Goal: Transaction & Acquisition: Purchase product/service

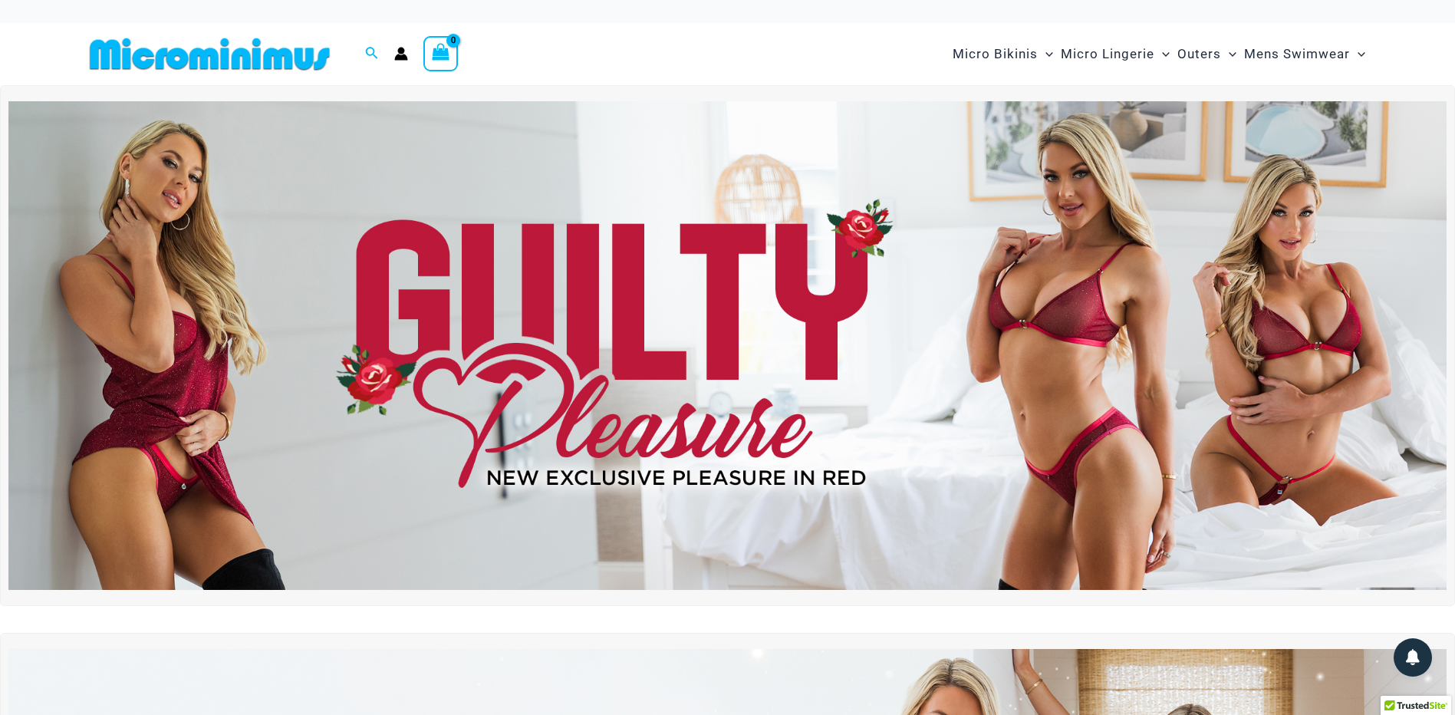
click at [667, 319] on img at bounding box center [727, 345] width 1438 height 488
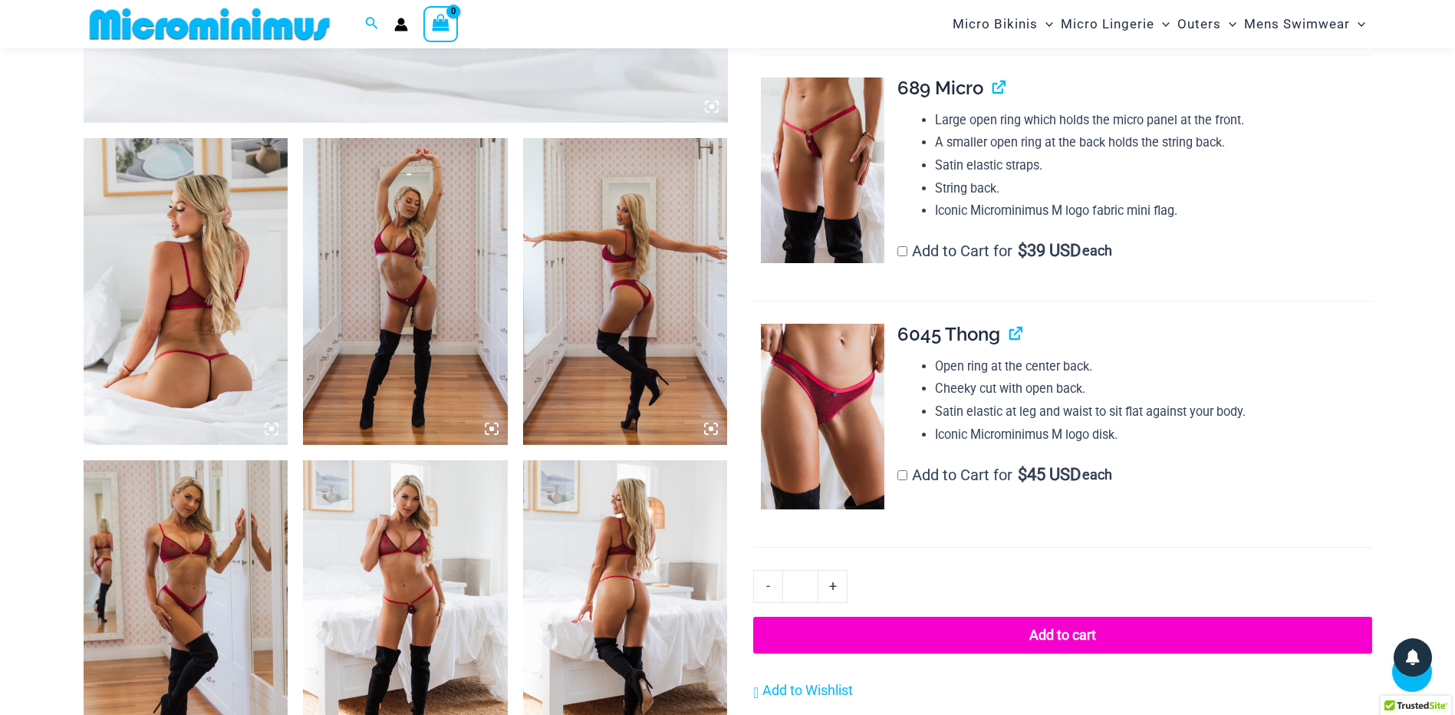
scroll to position [600, 0]
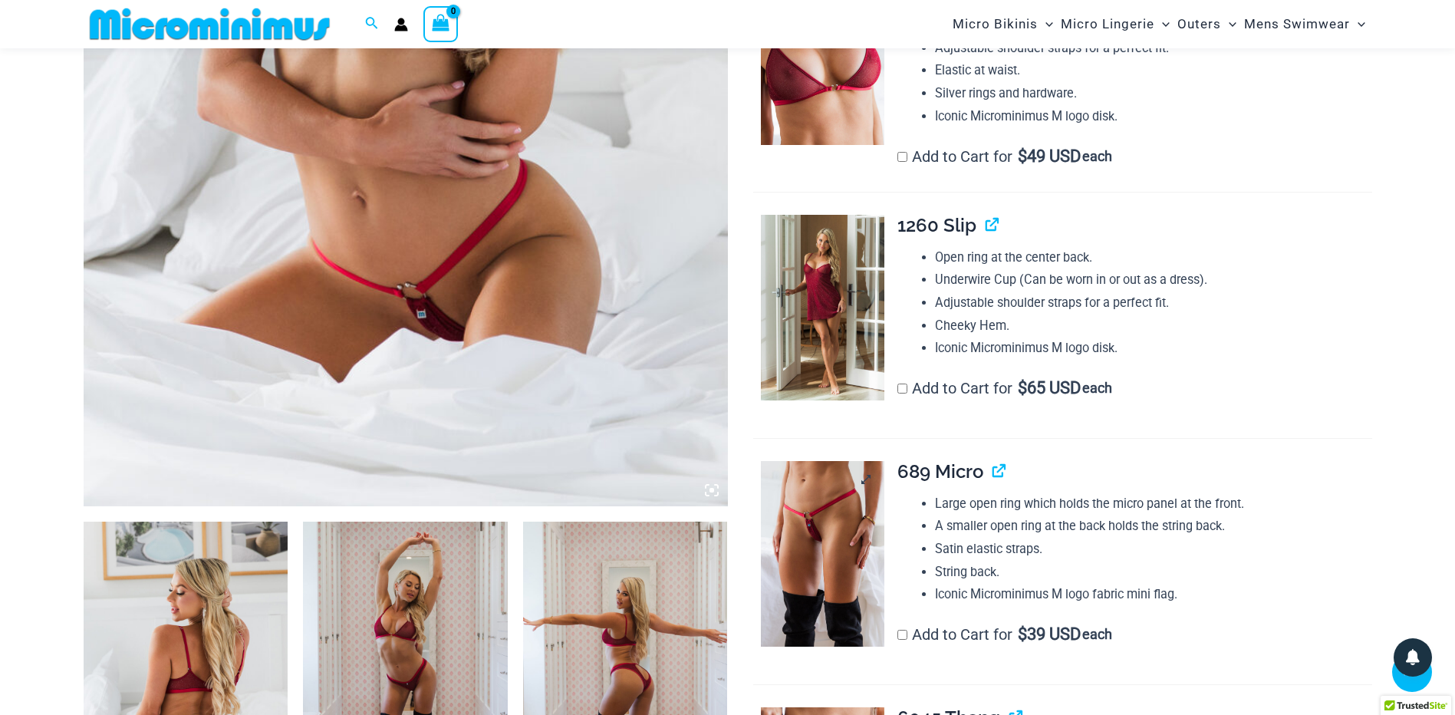
click at [825, 510] on img at bounding box center [822, 554] width 123 height 186
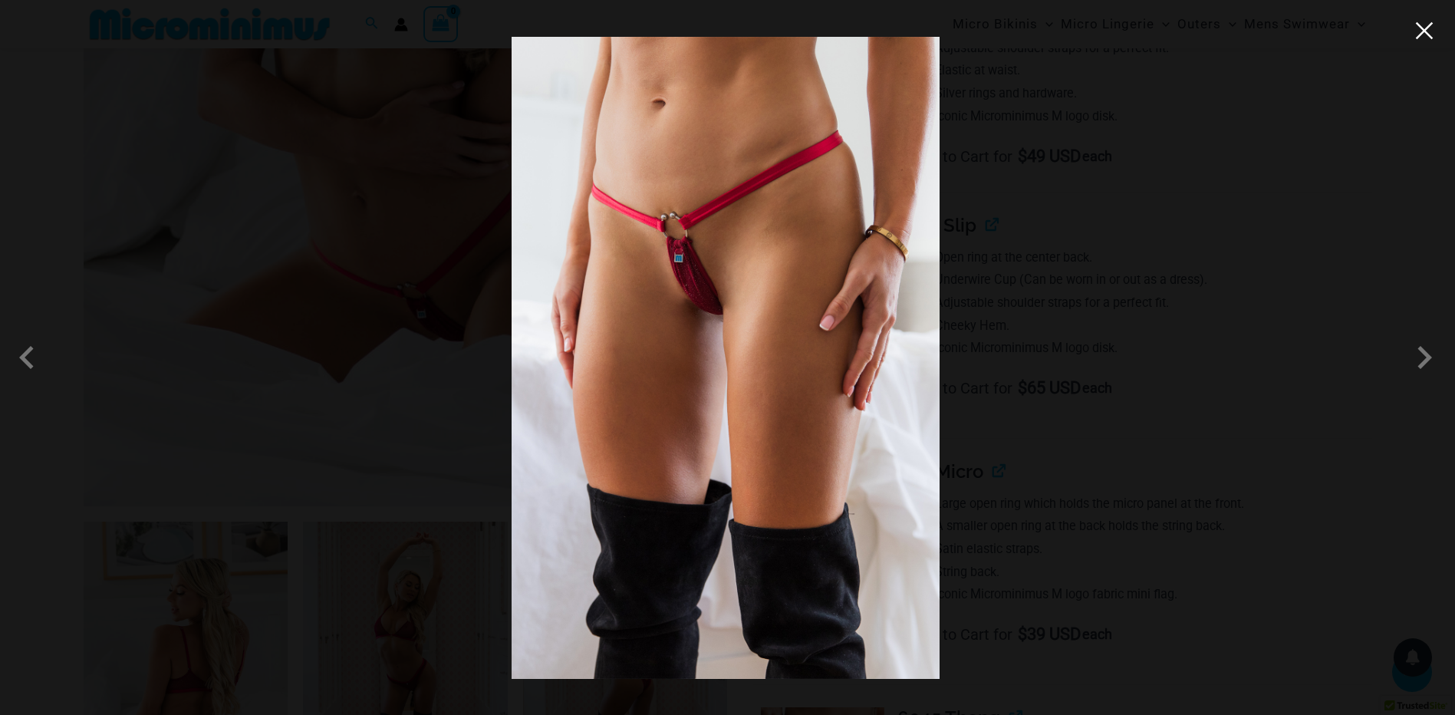
click at [1422, 34] on button "Close" at bounding box center [1424, 30] width 23 height 23
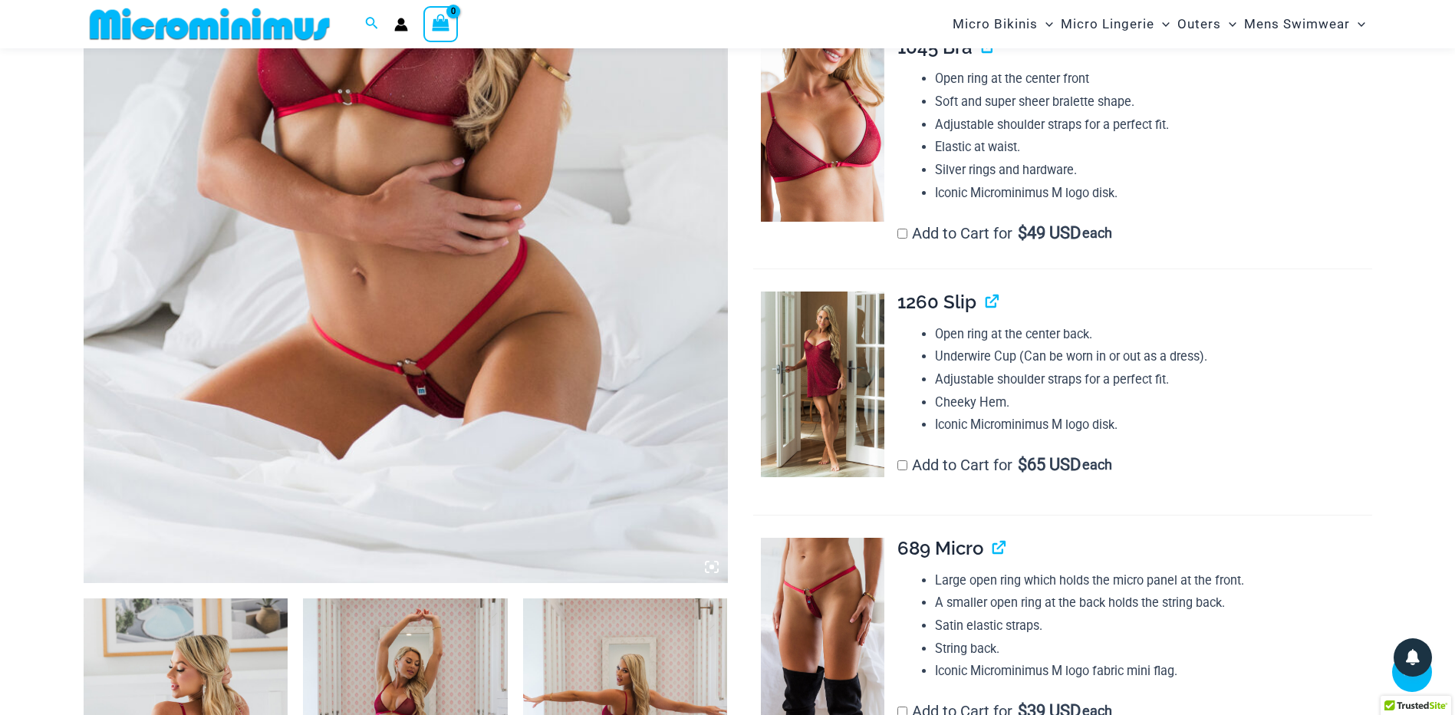
scroll to position [446, 0]
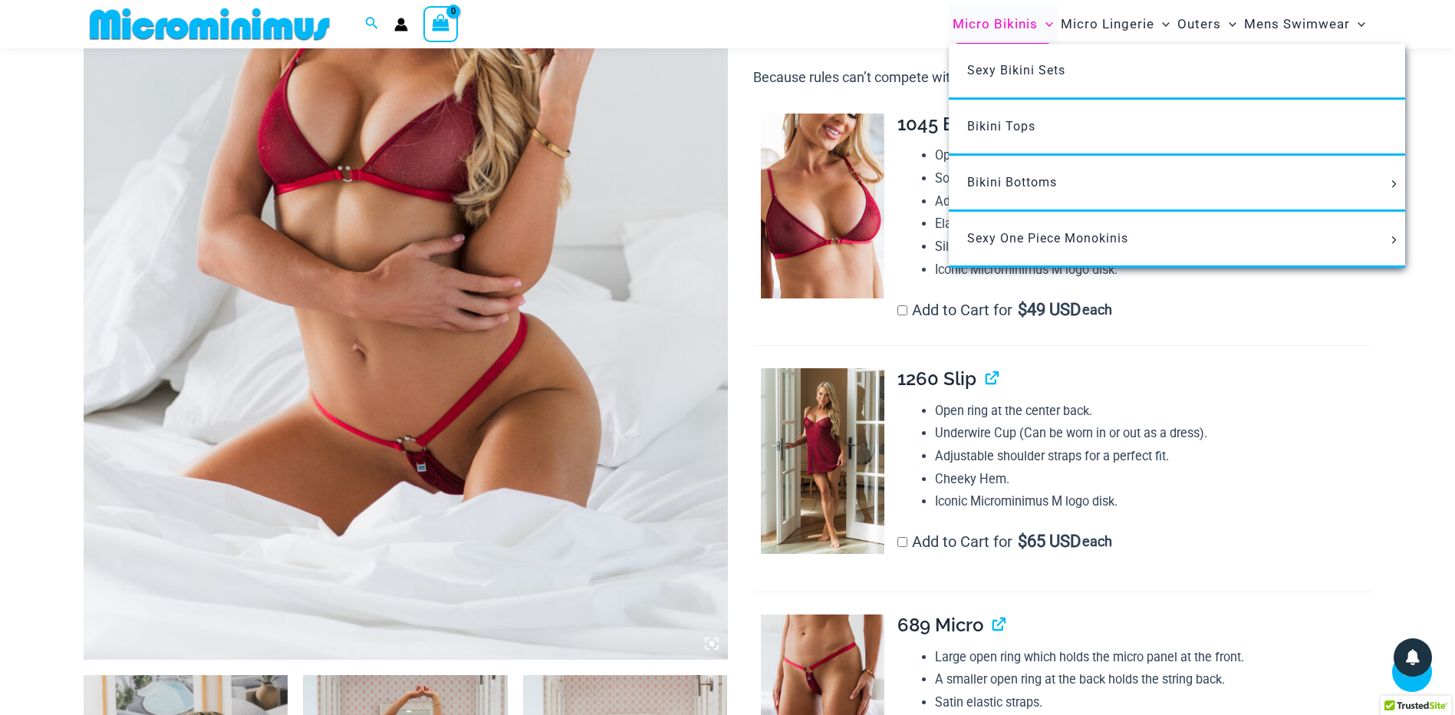
click at [1011, 22] on span "Micro Bikinis" at bounding box center [994, 24] width 85 height 39
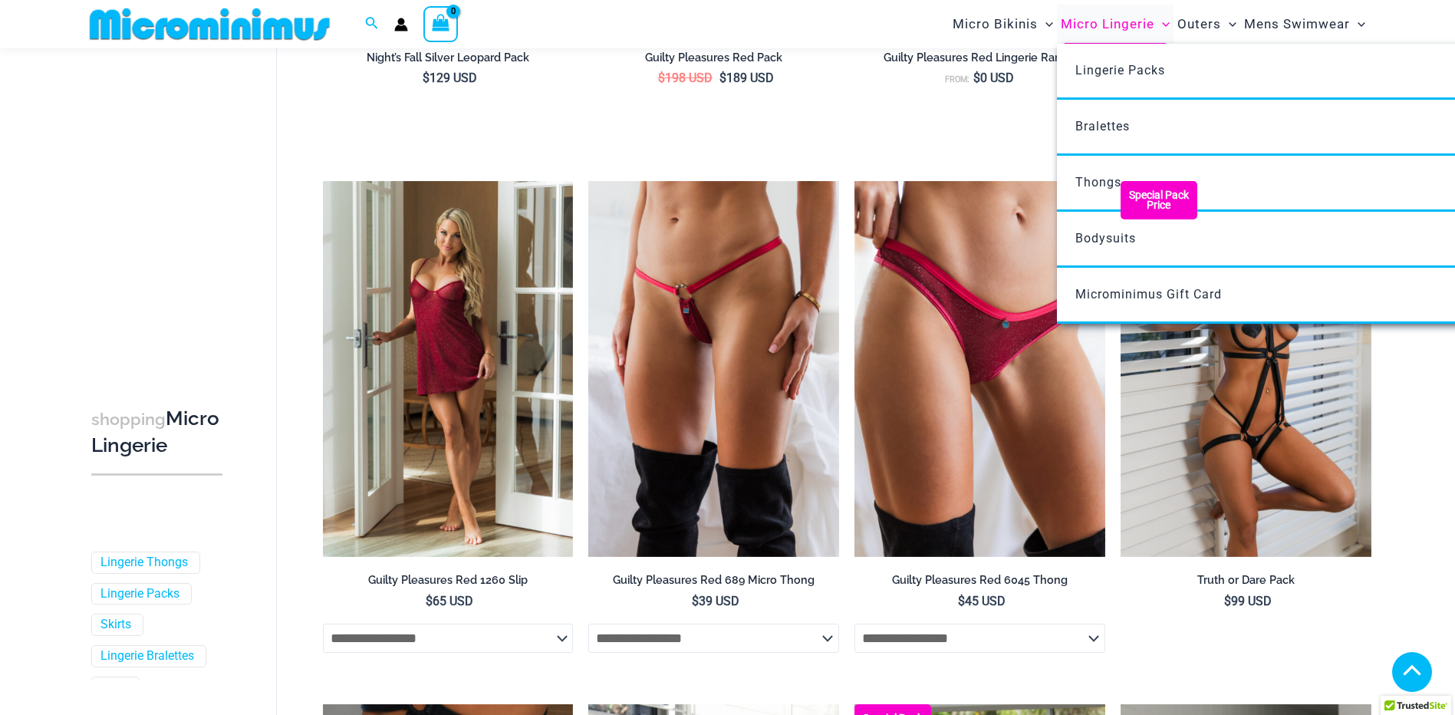
scroll to position [834, 0]
